Goal: Task Accomplishment & Management: Manage account settings

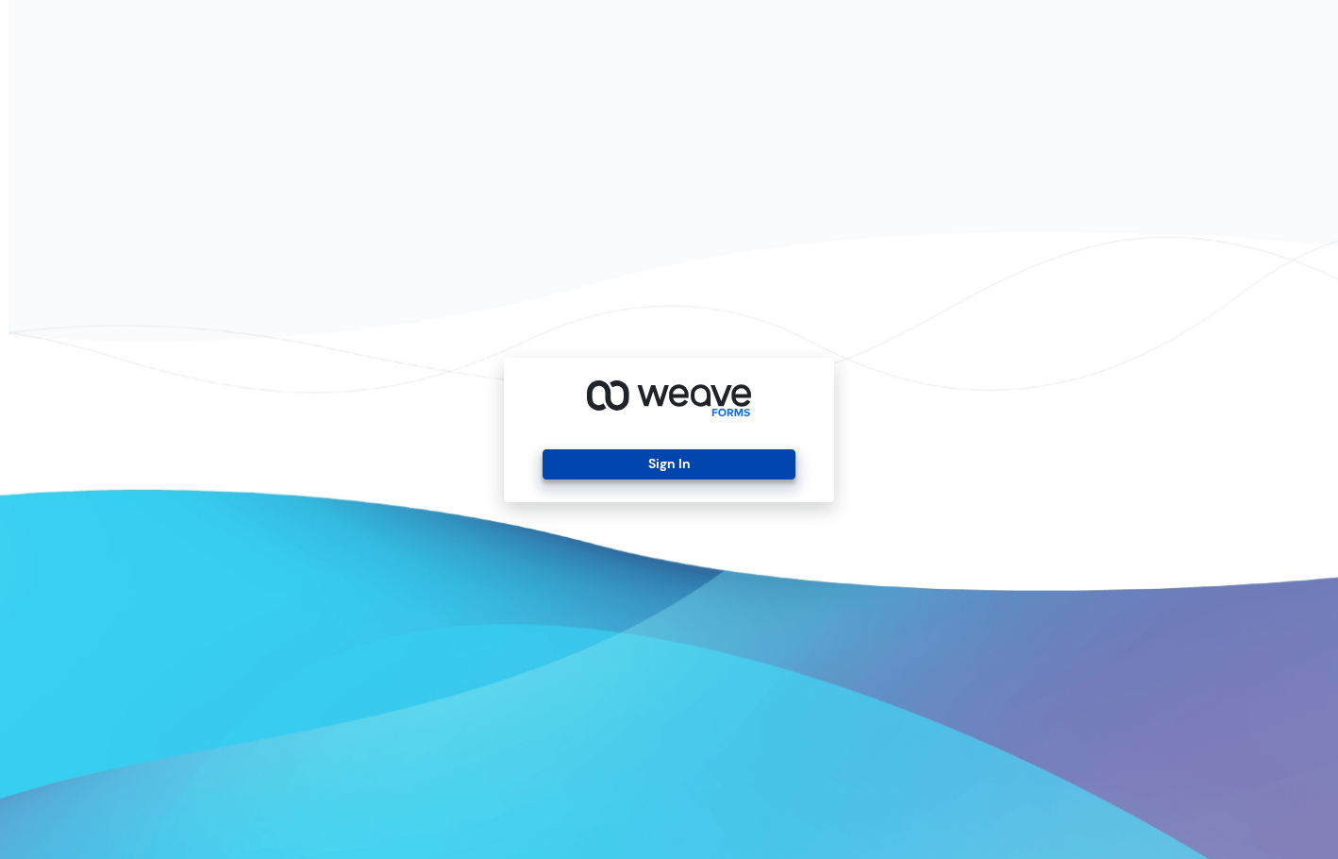
click at [739, 471] on button "Sign In" at bounding box center [669, 464] width 252 height 30
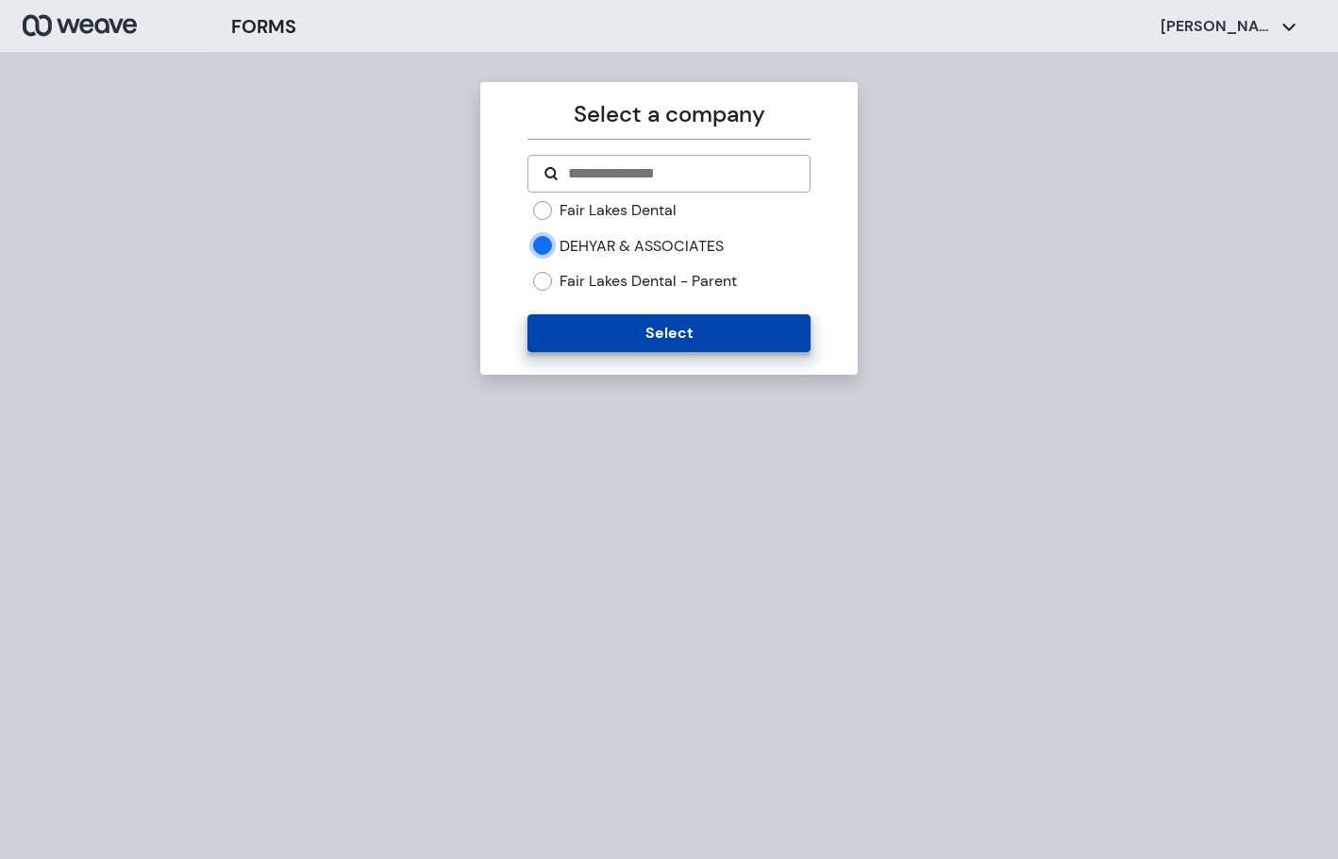
click at [706, 342] on button "Select" at bounding box center [669, 333] width 282 height 38
